Goal: Information Seeking & Learning: Learn about a topic

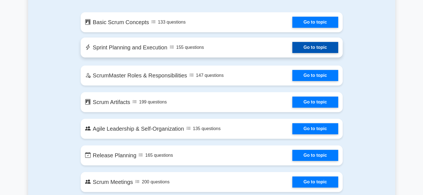
scroll to position [317, 0]
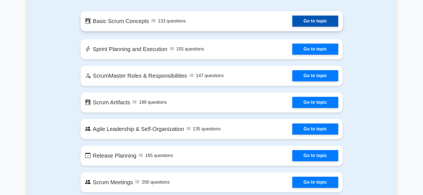
click at [312, 21] on link "Go to topic" at bounding box center [315, 21] width 46 height 11
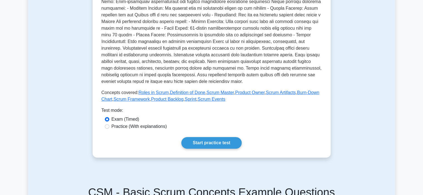
scroll to position [163, 0]
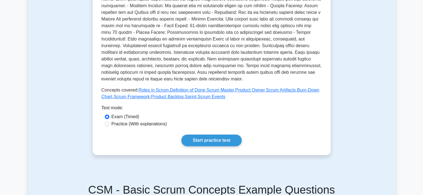
click at [241, 162] on div "Test Flashcards Basic Scrum Concepts Intro to Scrum practices This subtopic pro…" at bounding box center [211, 24] width 245 height 291
click at [121, 126] on label "Practice (With explanations)" at bounding box center [138, 124] width 55 height 7
click at [109, 126] on input "Practice (With explanations)" at bounding box center [107, 124] width 4 height 4
radio input "true"
click at [215, 141] on link "Start practice test" at bounding box center [211, 141] width 60 height 12
